Goal: Task Accomplishment & Management: Use online tool/utility

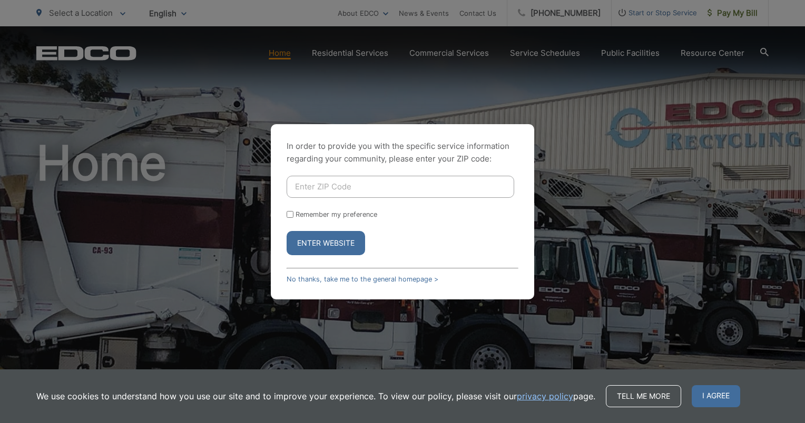
click at [352, 193] on input "Enter ZIP Code" at bounding box center [401, 187] width 228 height 22
type input "92019"
click at [290, 214] on input "Remember my preference" at bounding box center [290, 214] width 7 height 7
checkbox input "true"
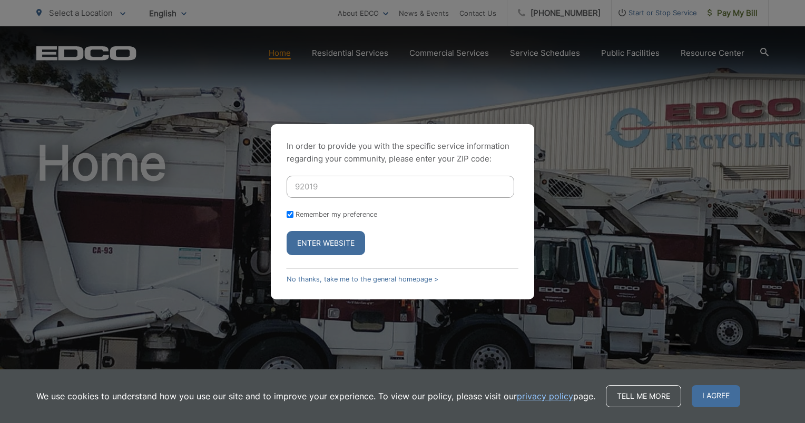
click at [328, 241] on button "Enter Website" at bounding box center [326, 243] width 78 height 24
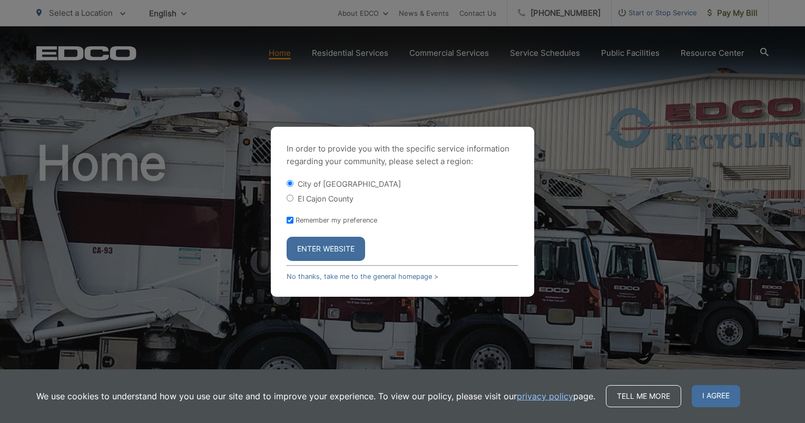
click at [313, 250] on button "Enter Website" at bounding box center [326, 249] width 78 height 24
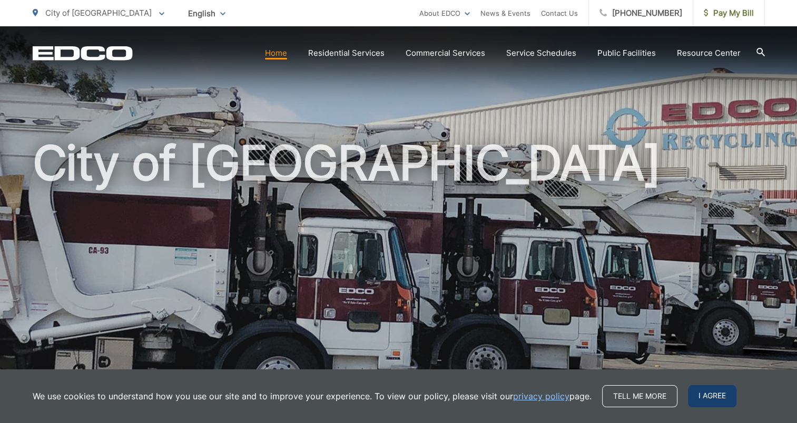
click at [693, 392] on span "I agree" at bounding box center [712, 397] width 48 height 22
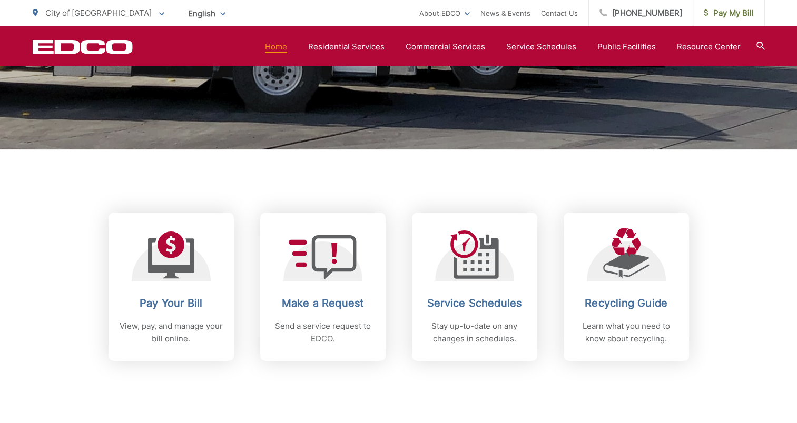
scroll to position [312, 0]
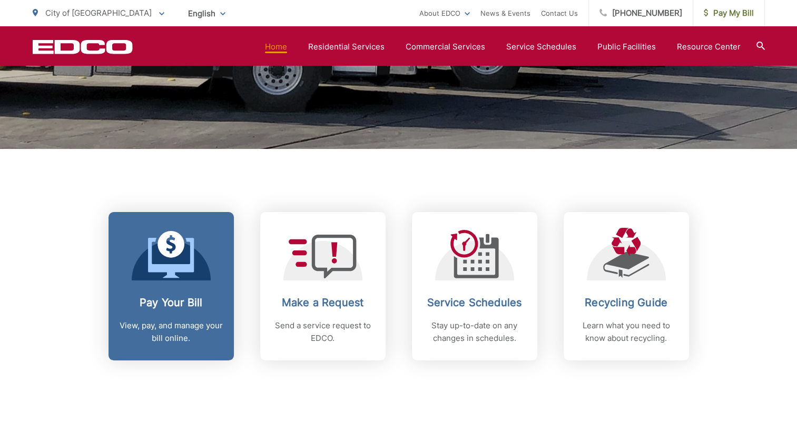
click at [173, 328] on p "View, pay, and manage your bill online." at bounding box center [171, 332] width 104 height 25
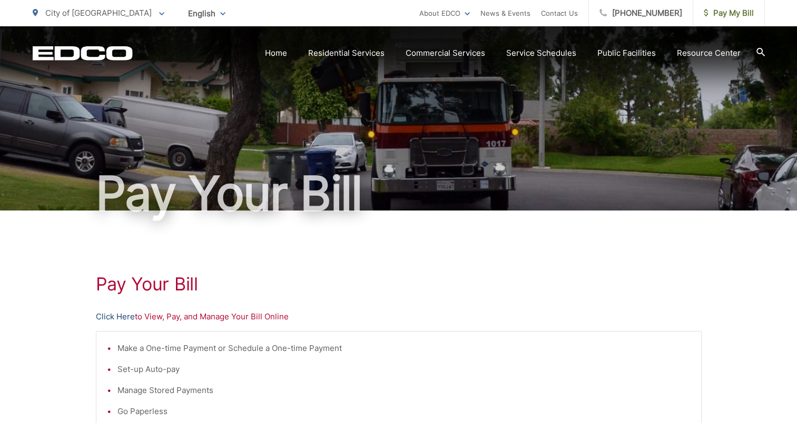
click at [118, 316] on link "Click Here" at bounding box center [115, 317] width 39 height 13
